Goal: Task Accomplishment & Management: Use online tool/utility

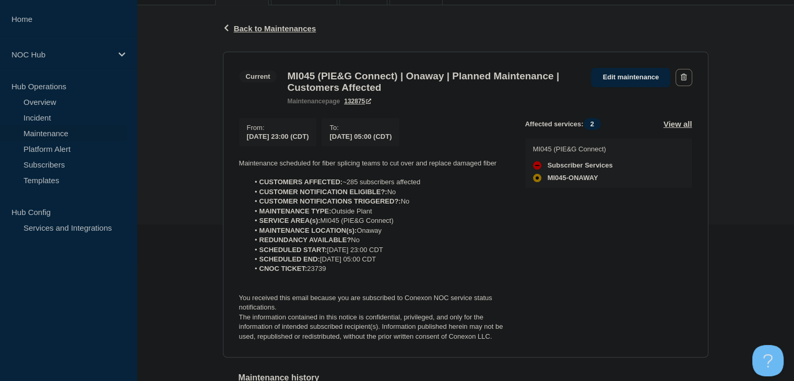
click at [61, 131] on link "Maintenance" at bounding box center [63, 133] width 126 height 16
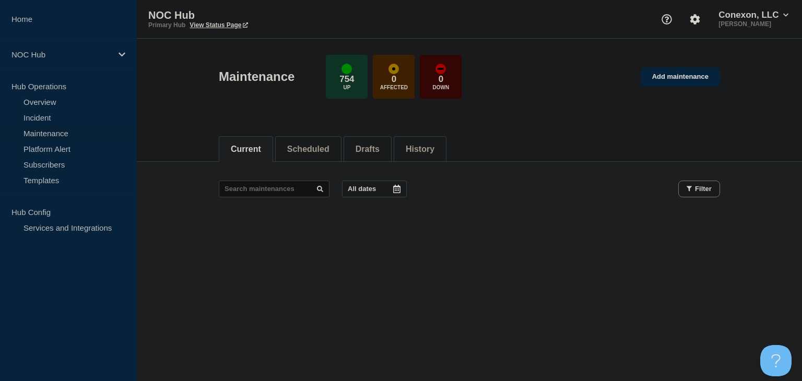
click at [44, 130] on link "Maintenance" at bounding box center [63, 133] width 126 height 16
click at [311, 138] on li "Scheduled" at bounding box center [308, 149] width 66 height 26
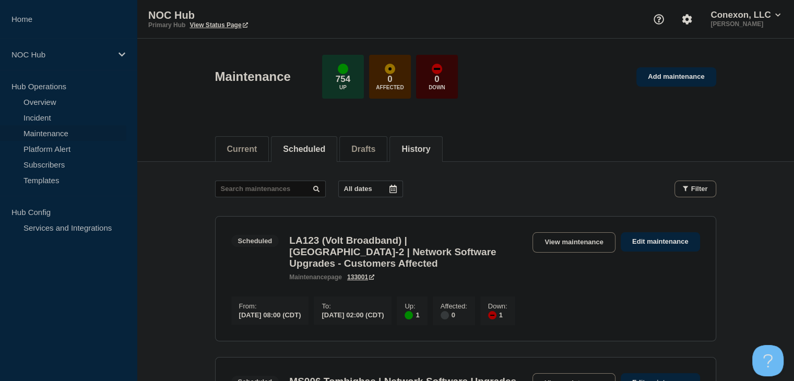
click at [414, 143] on li "History" at bounding box center [415, 149] width 53 height 26
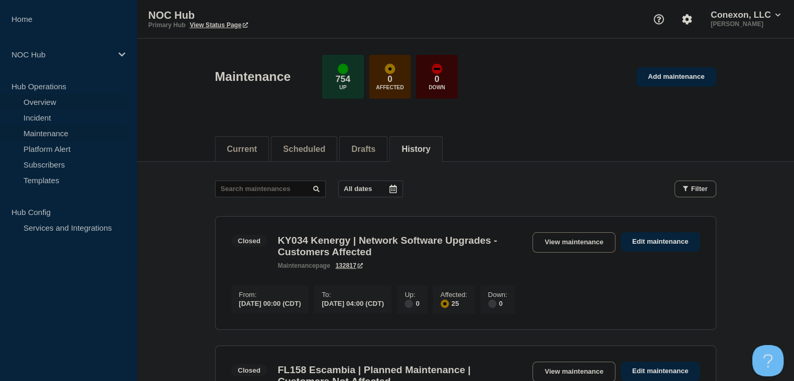
click at [76, 104] on link "Overview" at bounding box center [63, 102] width 126 height 16
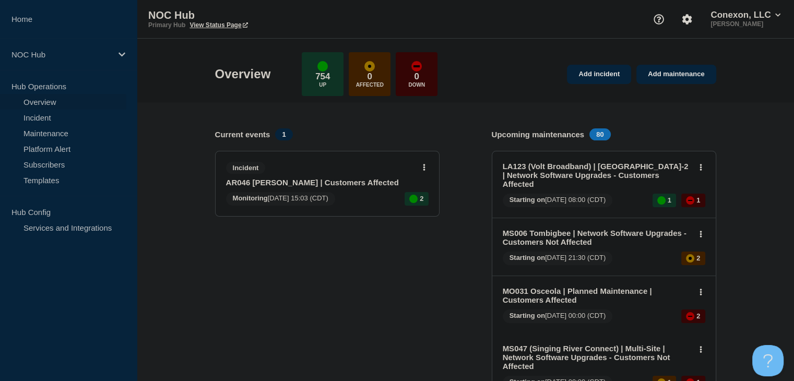
click at [260, 183] on link "AR046 [PERSON_NAME] | Customers Affected" at bounding box center [320, 182] width 188 height 9
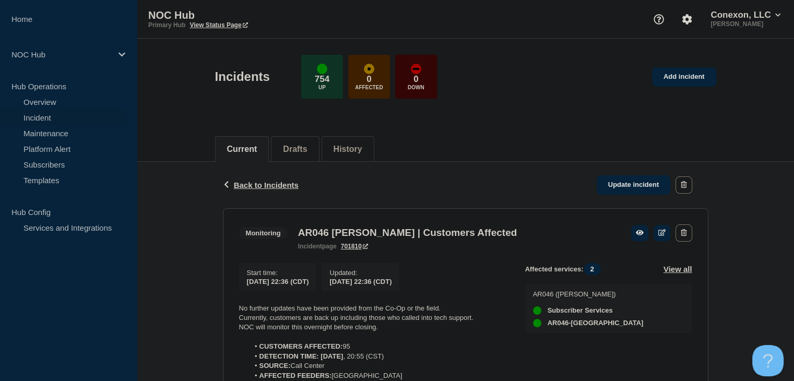
scroll to position [209, 0]
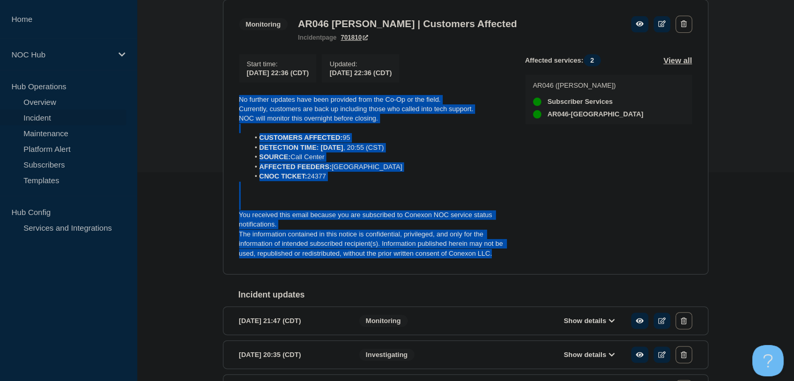
drag, startPoint x: 499, startPoint y: 259, endPoint x: 226, endPoint y: 107, distance: 313.4
click at [226, 107] on section "Monitoring AR046 [PERSON_NAME] | Customers Affected incident page 701810 Start …" at bounding box center [466, 137] width 486 height 276
copy div "No further updates have been provided from the Co-Op or the field. Currently, c…"
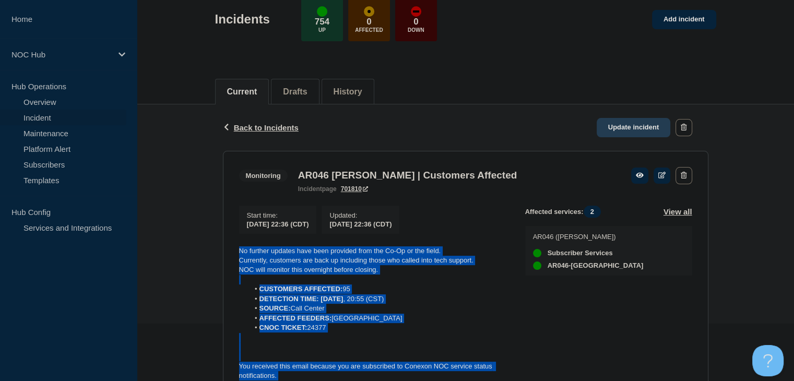
scroll to position [52, 0]
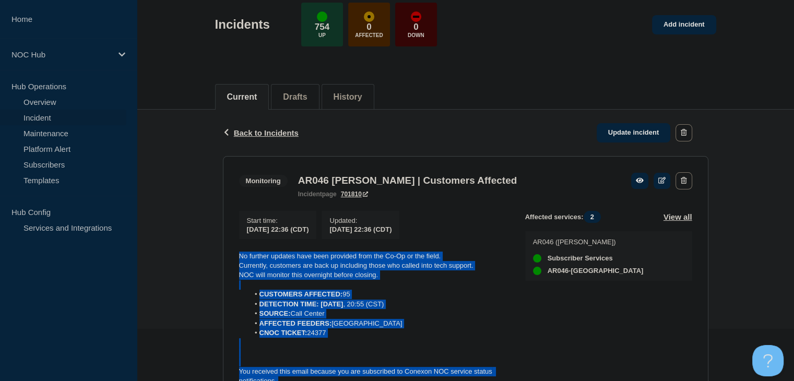
click at [655, 117] on div "Back Back to Incidents Update incident" at bounding box center [466, 133] width 486 height 46
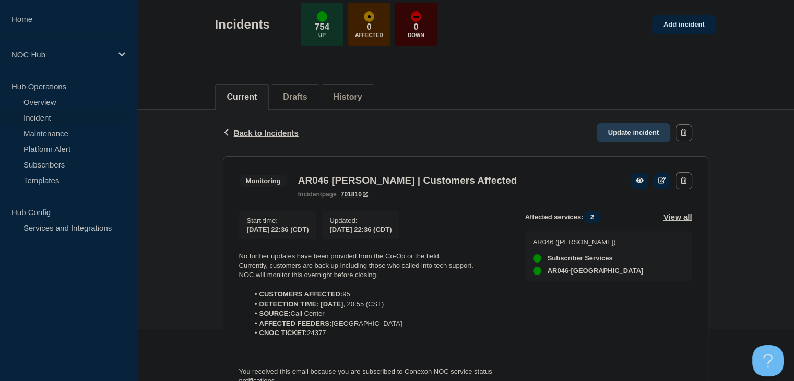
click at [647, 128] on link "Update incident" at bounding box center [634, 132] width 74 height 19
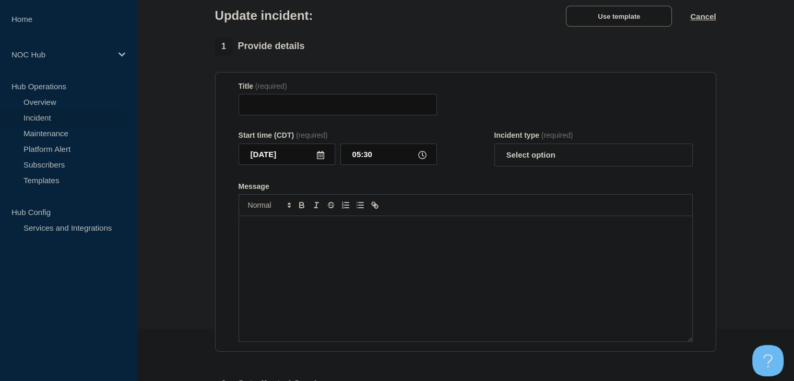
type input "AR046 [PERSON_NAME] | Customers Affected"
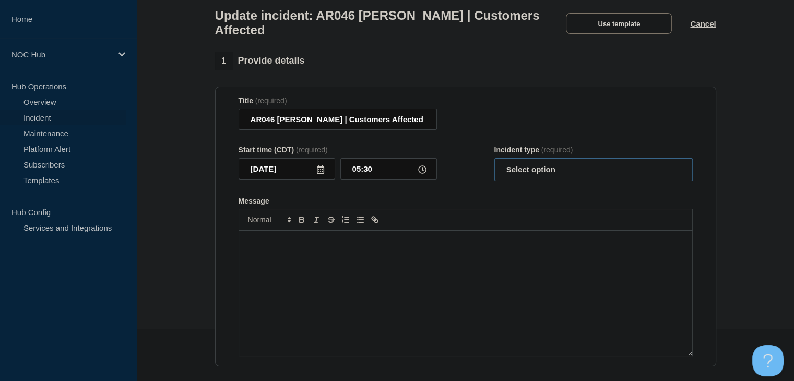
click at [541, 172] on select "Select option Investigating Identified Monitoring Resolved" at bounding box center [593, 169] width 198 height 23
select select "resolved"
click at [494, 164] on select "Select option Investigating Identified Monitoring Resolved" at bounding box center [593, 169] width 198 height 23
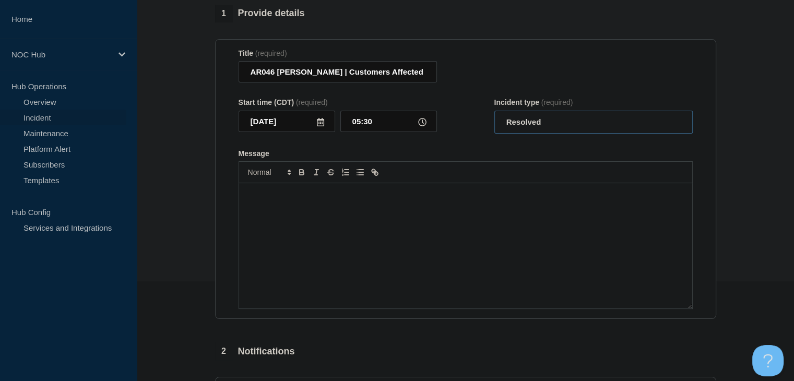
scroll to position [157, 0]
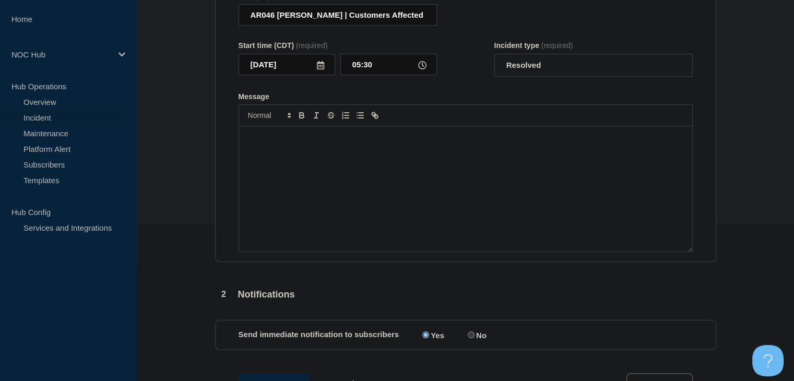
click at [454, 235] on div "Message" at bounding box center [465, 188] width 453 height 125
paste div "Message"
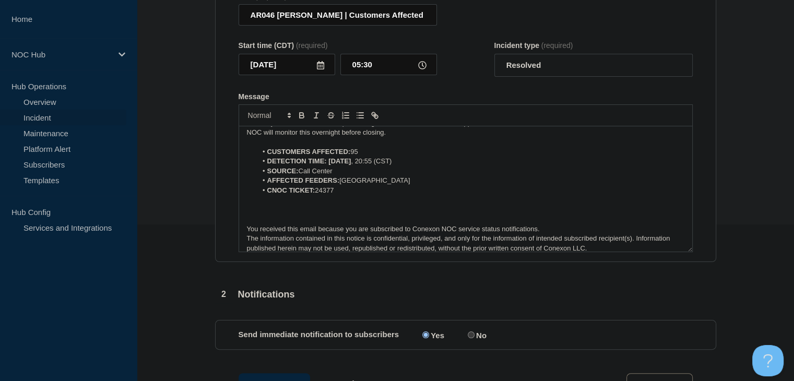
scroll to position [0, 0]
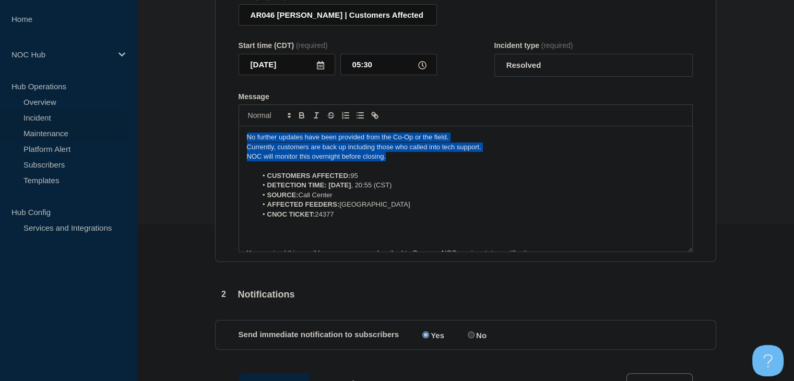
drag, startPoint x: 403, startPoint y: 166, endPoint x: 79, endPoint y: 137, distance: 325.0
click at [79, 137] on div "Home NOC Hub Hub Operations Overview Incident Maintenance Platform Alert Subscr…" at bounding box center [397, 232] width 794 height 779
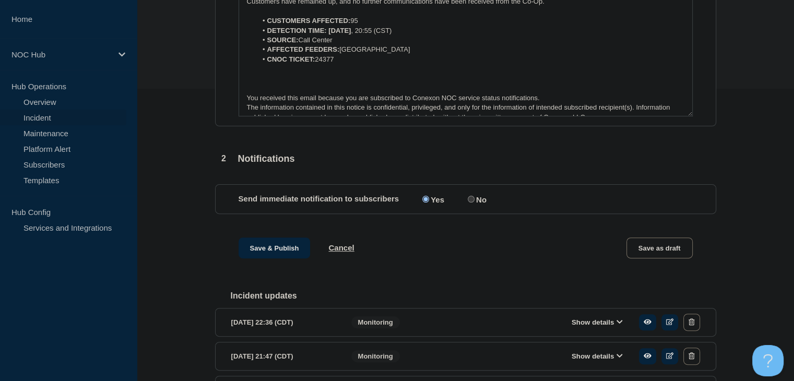
scroll to position [406, 0]
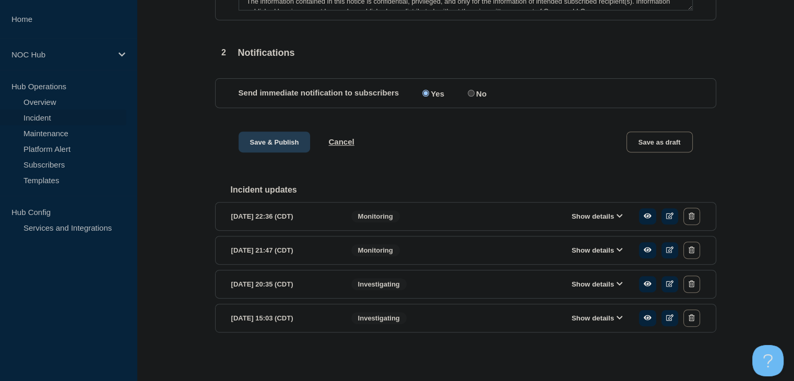
click at [260, 138] on button "Save & Publish" at bounding box center [275, 142] width 72 height 21
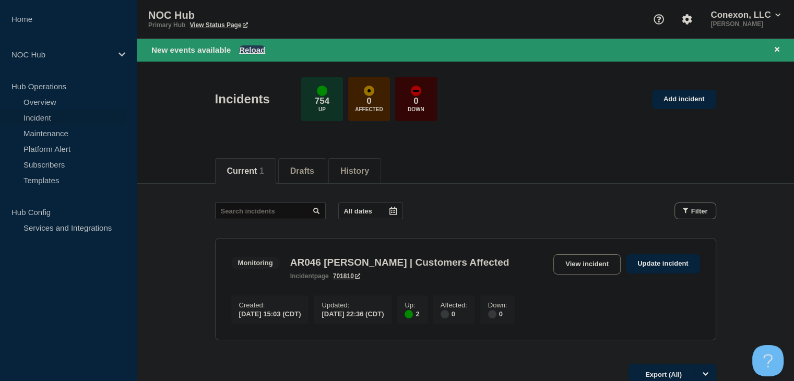
click at [250, 47] on button "Reload" at bounding box center [252, 49] width 26 height 9
